Goal: Book appointment/travel/reservation

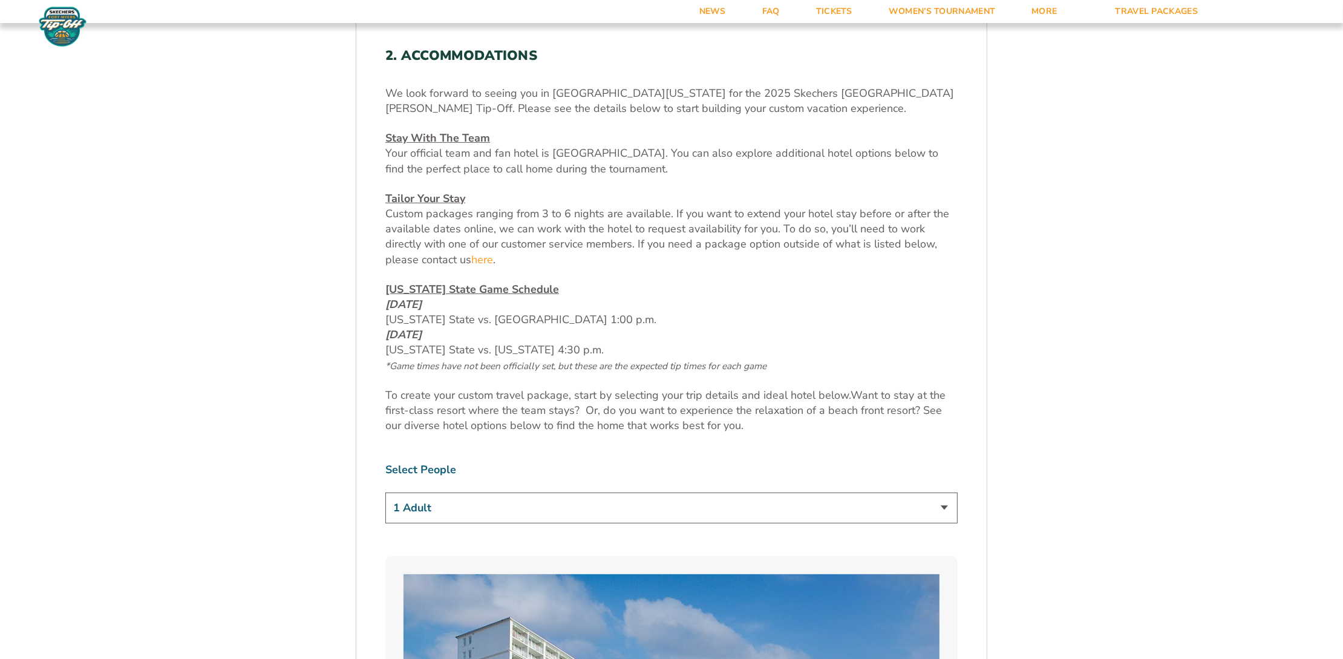
scroll to position [423, 0]
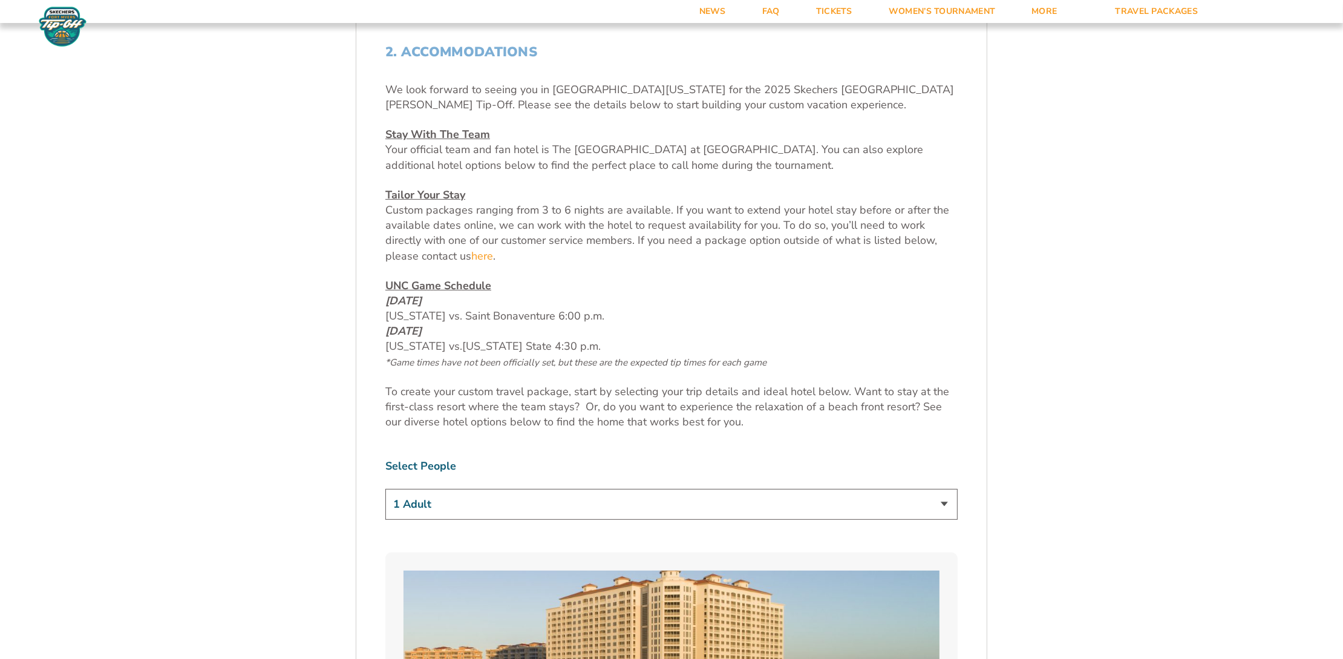
scroll to position [605, 0]
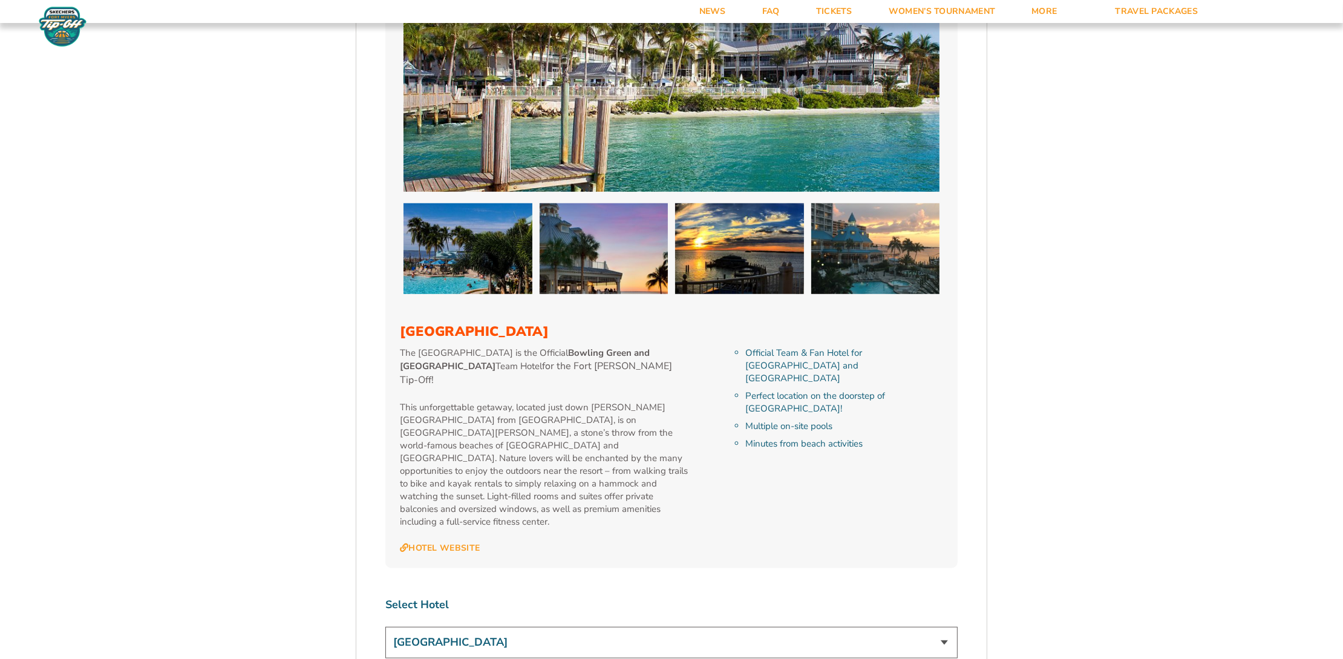
scroll to position [1210, 0]
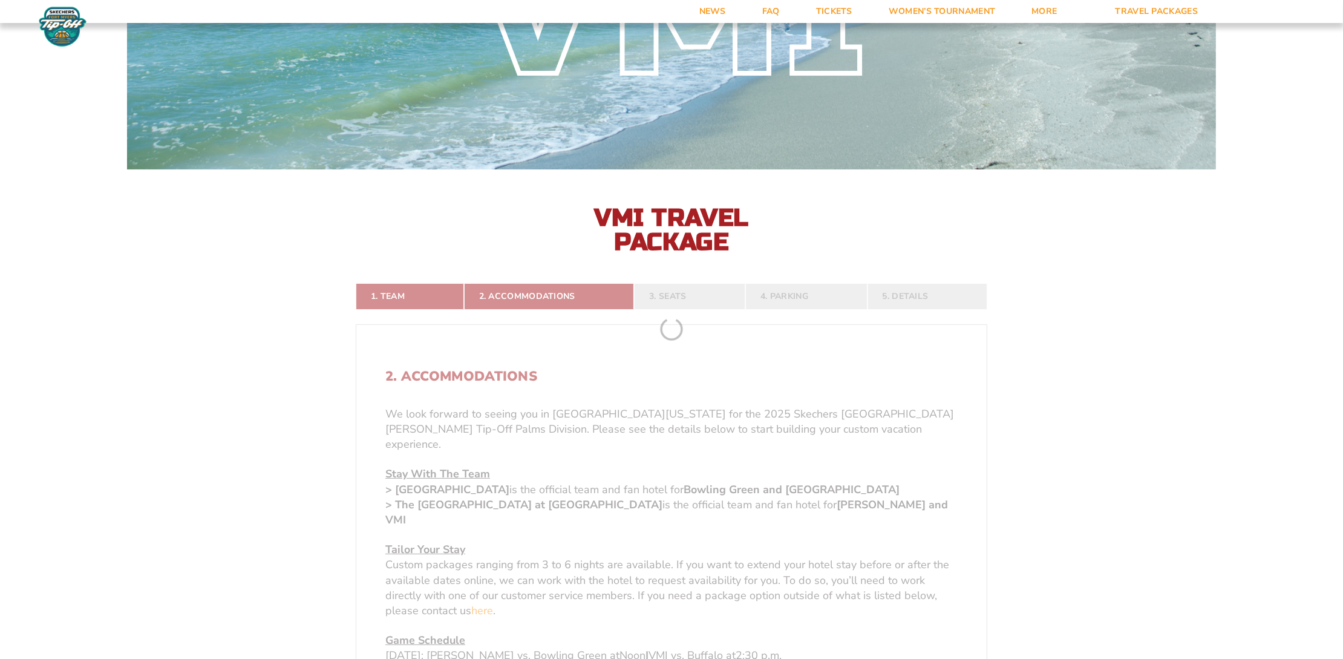
scroll to position [303, 0]
